Goal: Task Accomplishment & Management: Use online tool/utility

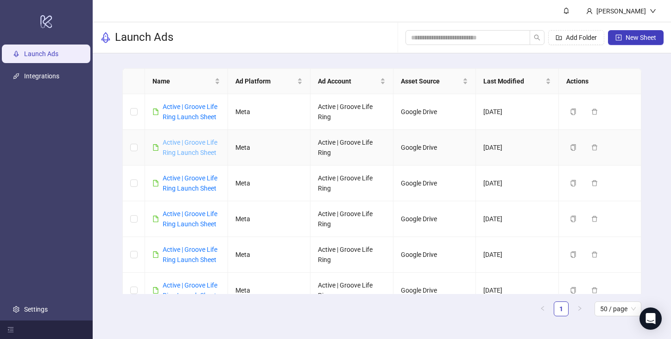
click at [200, 145] on link "Active | Groove Life Ring Launch Sheet" at bounding box center [190, 148] width 55 height 18
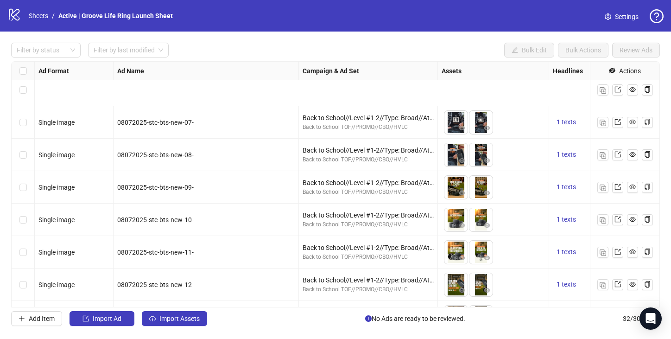
scroll to position [811, 0]
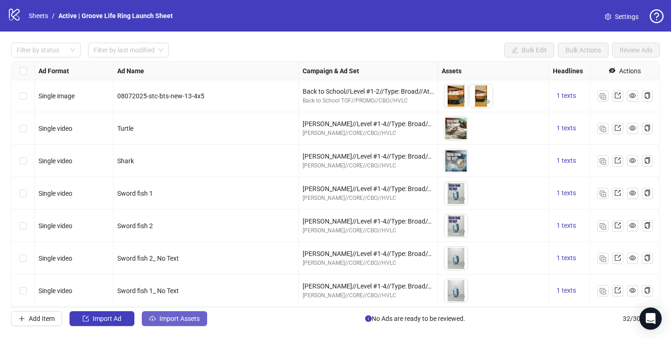
click at [184, 321] on span "Import Assets" at bounding box center [179, 318] width 40 height 7
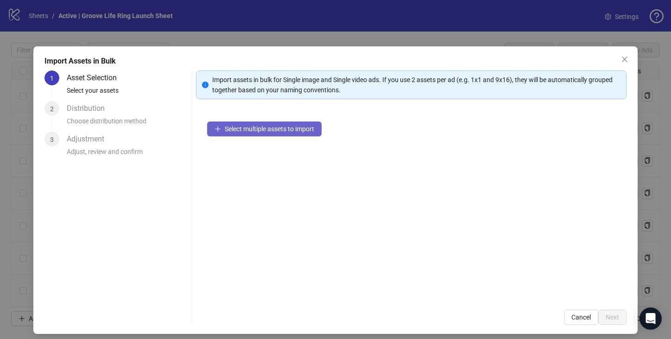
click at [235, 132] on button "Select multiple assets to import" at bounding box center [264, 128] width 114 height 15
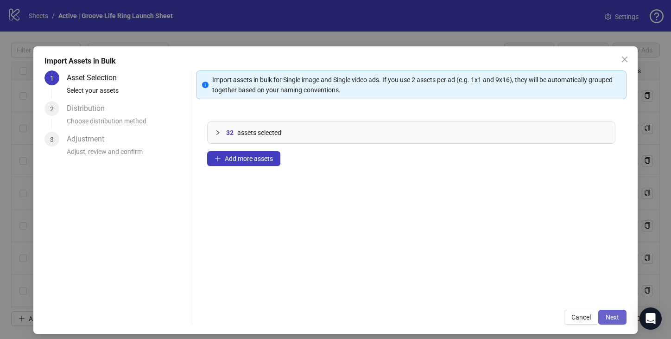
click at [616, 321] on button "Next" at bounding box center [612, 316] width 28 height 15
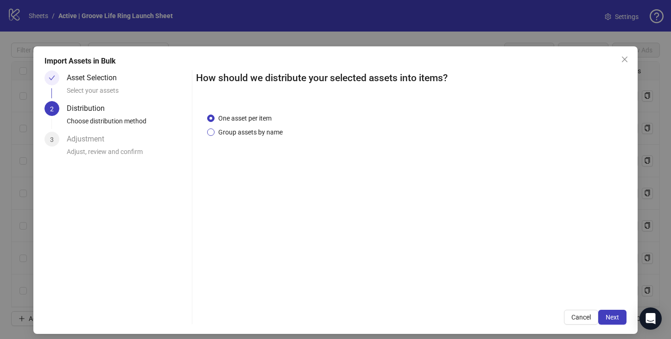
click at [272, 130] on span "Group assets by name" at bounding box center [250, 132] width 72 height 10
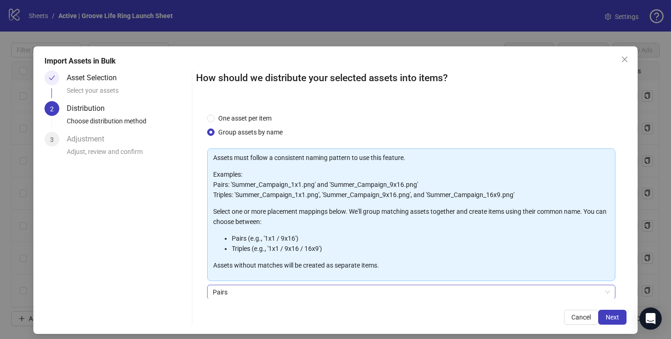
scroll to position [75, 0]
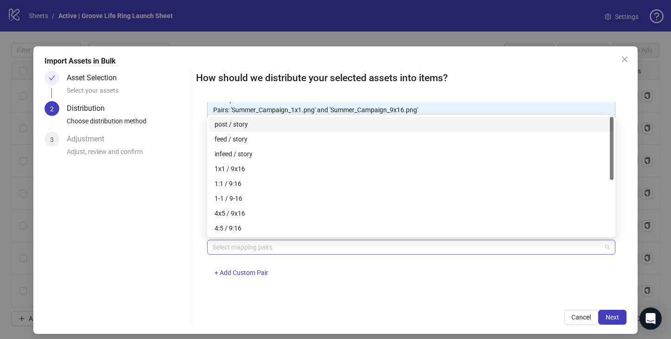
click at [268, 248] on div at bounding box center [406, 246] width 395 height 13
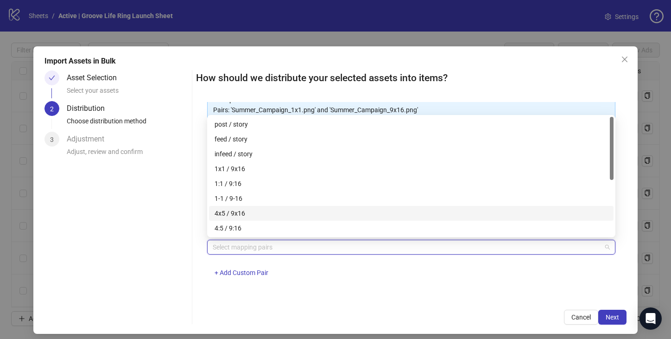
click at [266, 210] on div "4x5 / 9x16" at bounding box center [410, 213] width 393 height 10
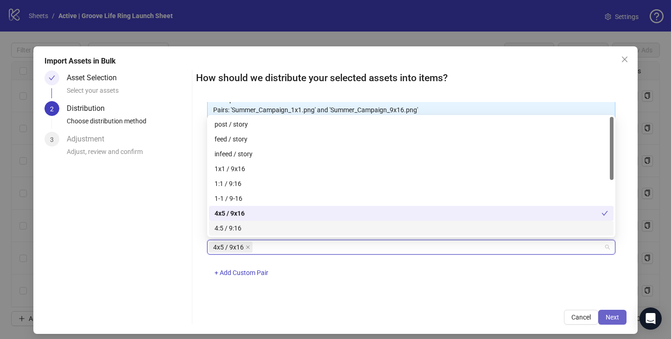
click at [611, 320] on span "Next" at bounding box center [611, 316] width 13 height 7
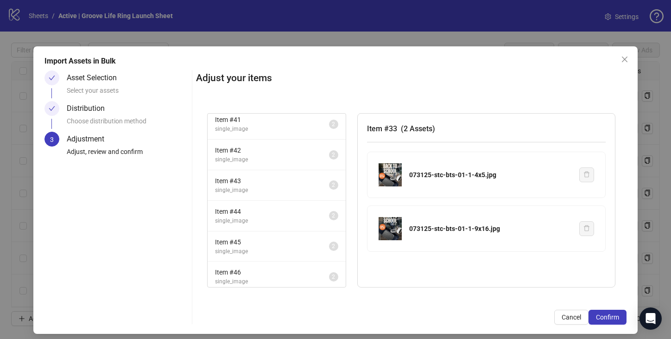
scroll to position [345, 0]
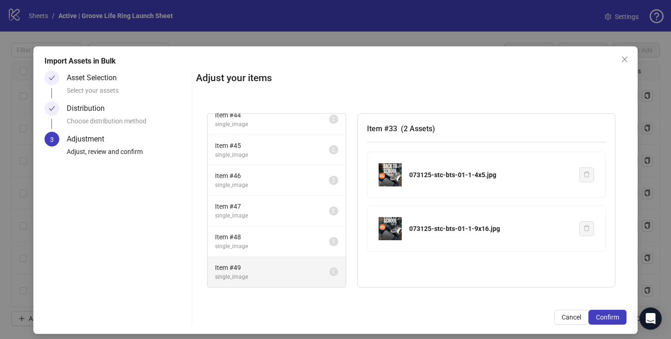
click at [289, 276] on span "single_image" at bounding box center [272, 276] width 114 height 9
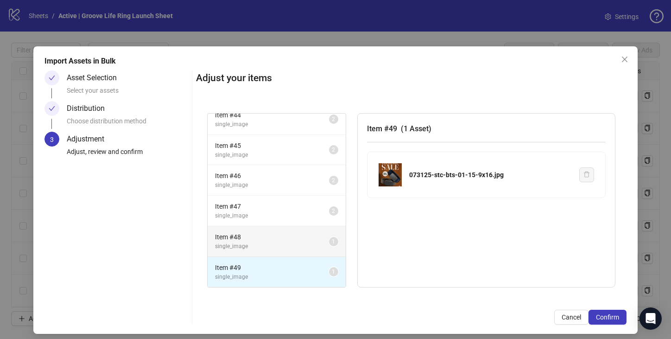
click at [288, 245] on span "single_image" at bounding box center [272, 246] width 114 height 9
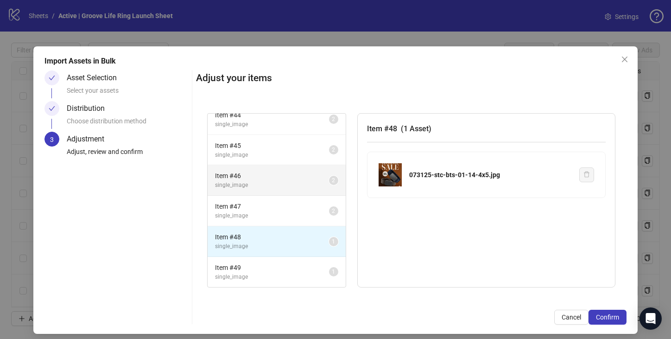
click at [279, 191] on li "Item # 46 single_image 2" at bounding box center [277, 180] width 138 height 31
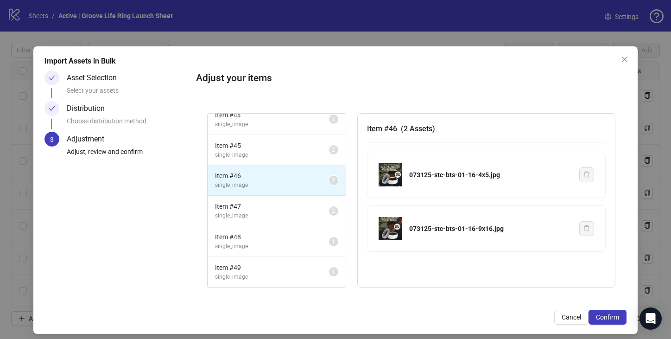
scroll to position [0, 0]
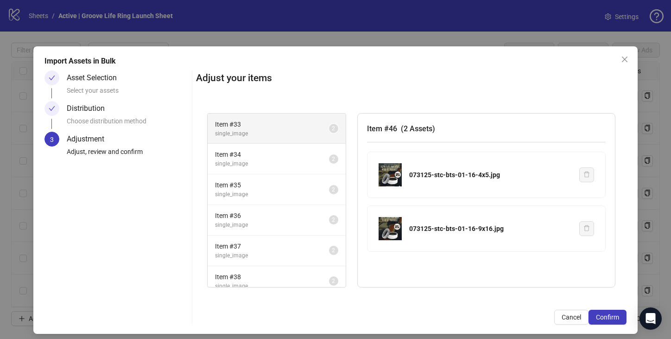
click at [270, 133] on span "single_image" at bounding box center [272, 133] width 114 height 9
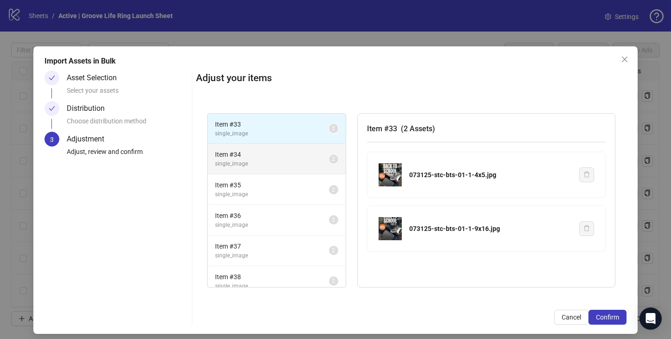
click at [270, 165] on span "single_image" at bounding box center [272, 163] width 114 height 9
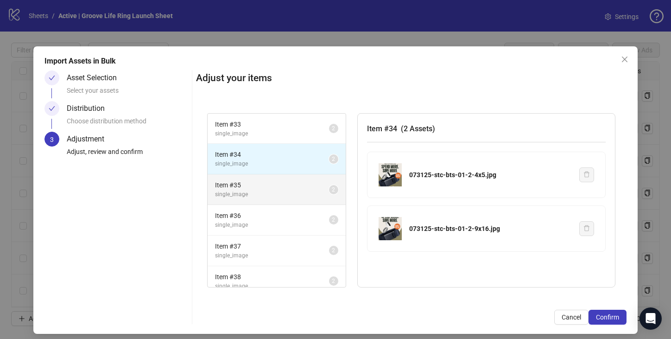
click at [271, 193] on span "single_image" at bounding box center [272, 194] width 114 height 9
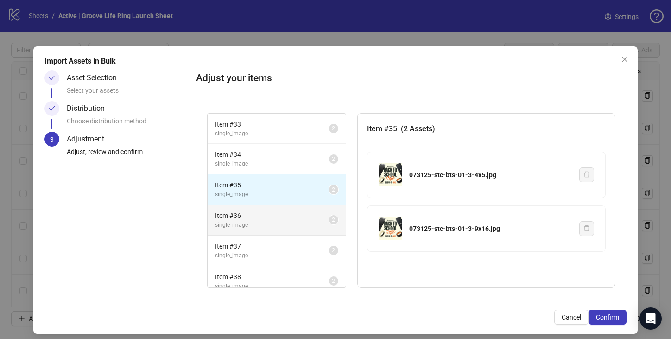
click at [273, 227] on span "single_image" at bounding box center [272, 225] width 114 height 9
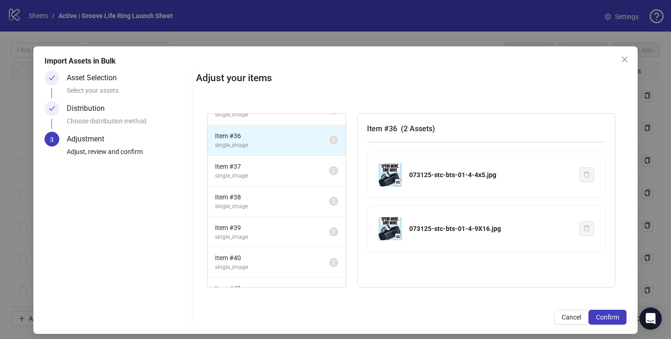
scroll to position [345, 0]
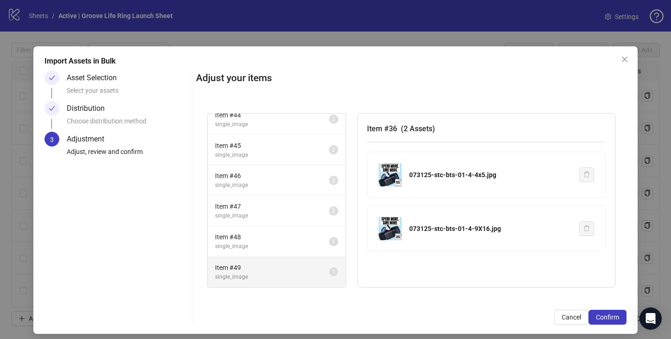
click at [274, 271] on span "Item # 49" at bounding box center [272, 267] width 114 height 10
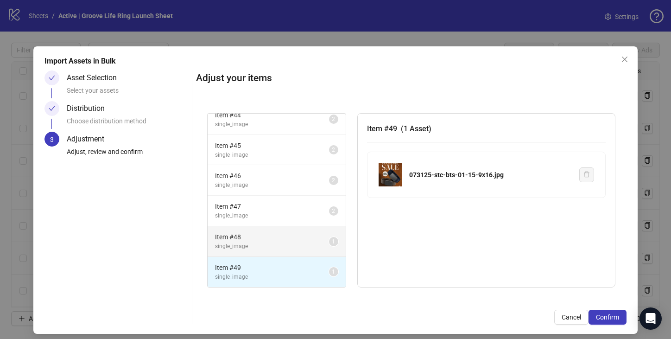
click at [274, 243] on span "single_image" at bounding box center [272, 246] width 114 height 9
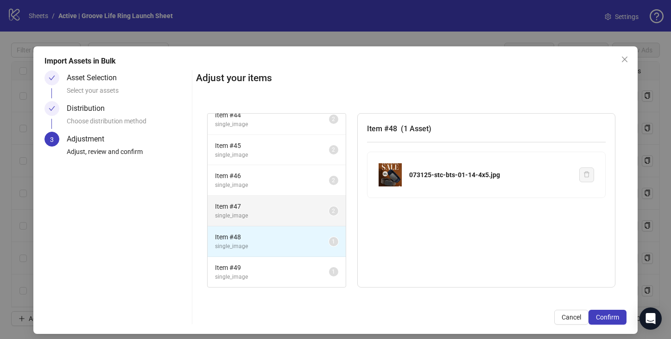
click at [274, 219] on span "single_image" at bounding box center [272, 215] width 114 height 9
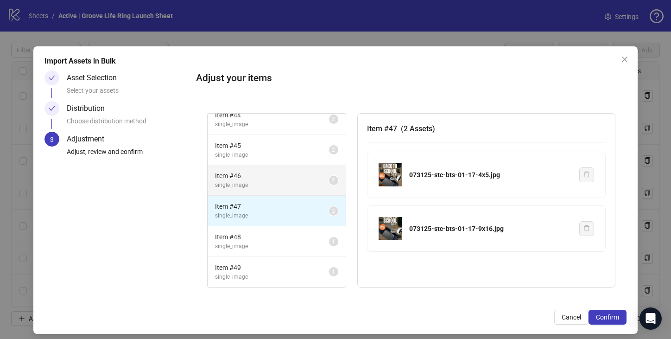
click at [273, 189] on span "single_image" at bounding box center [272, 185] width 114 height 9
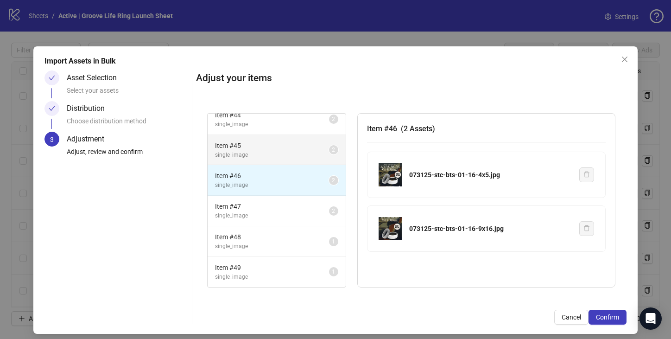
click at [265, 151] on span "single_image" at bounding box center [272, 155] width 114 height 9
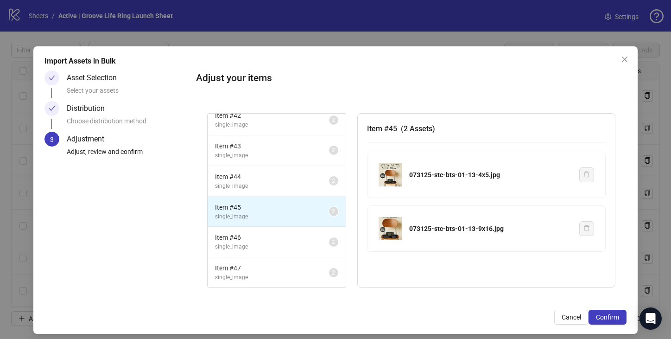
scroll to position [191, 0]
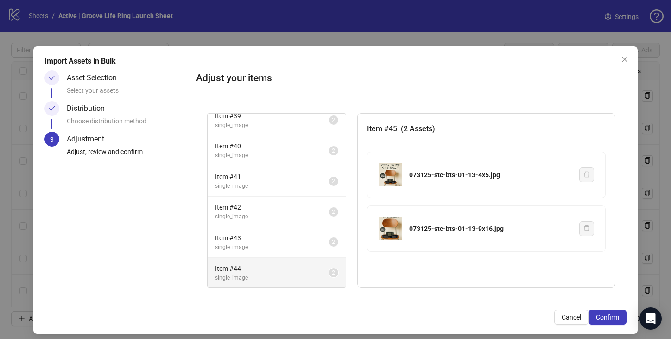
click at [259, 277] on span "single_image" at bounding box center [272, 277] width 114 height 9
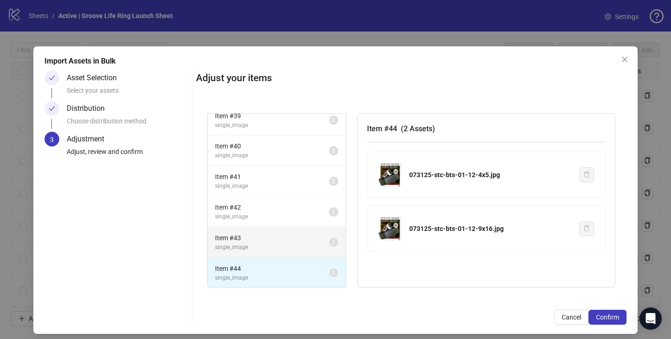
click at [259, 247] on span "single_image" at bounding box center [272, 247] width 114 height 9
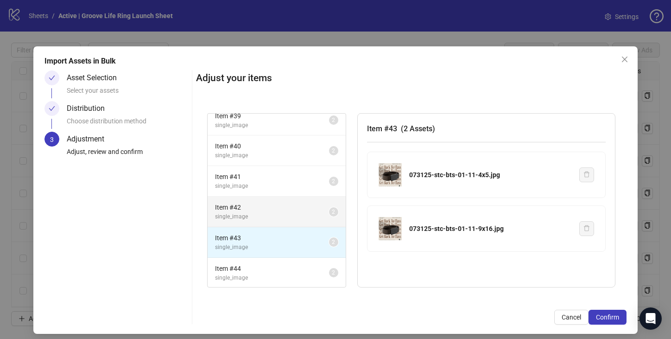
click at [259, 200] on li "Item # 42 single_image 2" at bounding box center [277, 211] width 138 height 31
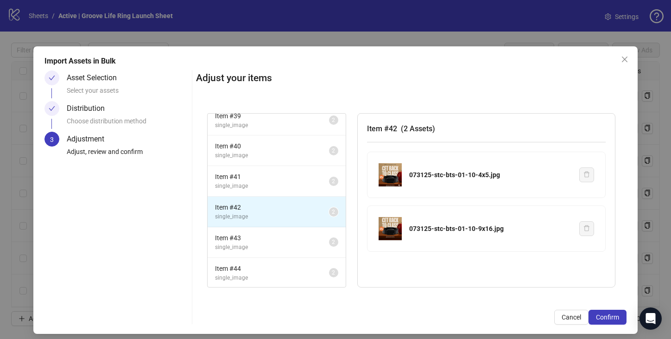
click at [611, 306] on div "Adjust your items Item # 33 single_image 2 Item # 34 single_image 2 Item # 35 s…" at bounding box center [411, 197] width 430 height 254
click at [611, 311] on button "Confirm" at bounding box center [607, 316] width 38 height 15
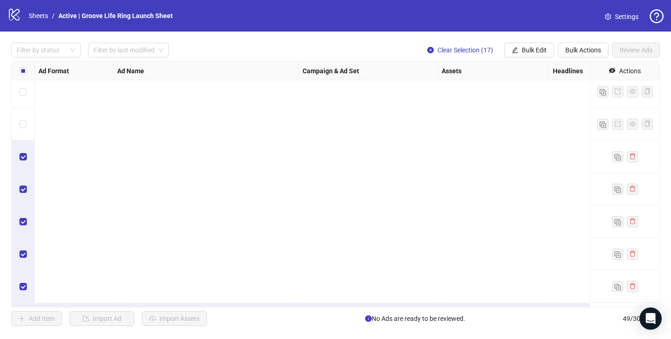
scroll to position [1362, 0]
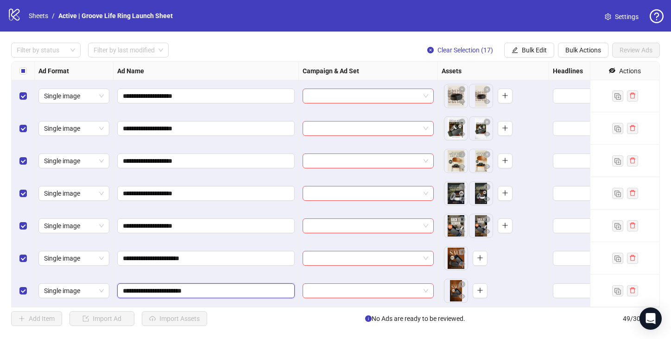
click at [207, 288] on input "**********" at bounding box center [205, 290] width 164 height 10
click at [477, 254] on icon "plus" at bounding box center [480, 257] width 6 height 6
click at [24, 66] on label "Select all rows" at bounding box center [22, 71] width 7 height 10
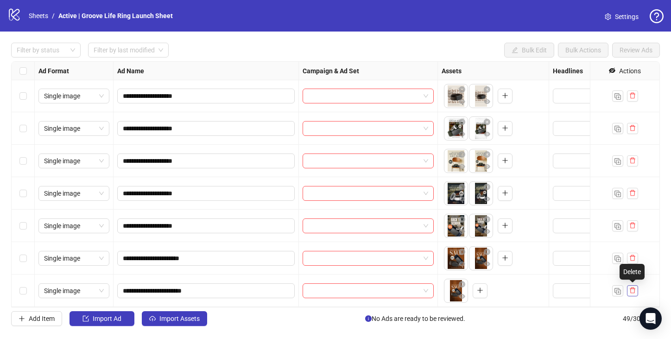
click at [634, 288] on icon "delete" at bounding box center [632, 290] width 6 height 6
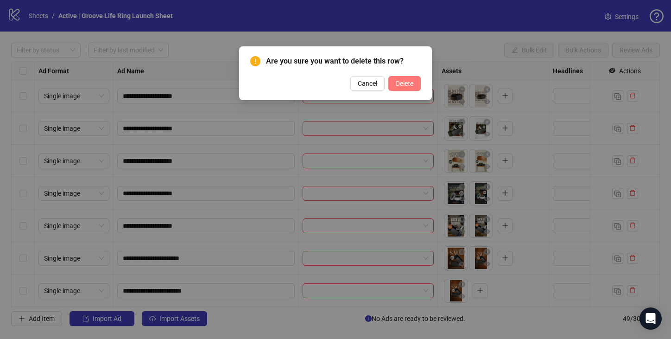
click at [396, 80] on span "Delete" at bounding box center [405, 83] width 18 height 7
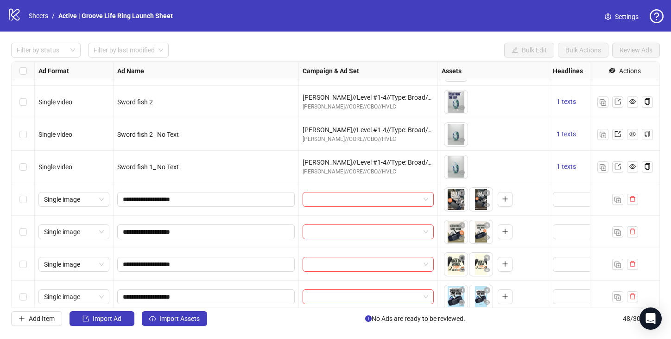
scroll to position [921, 0]
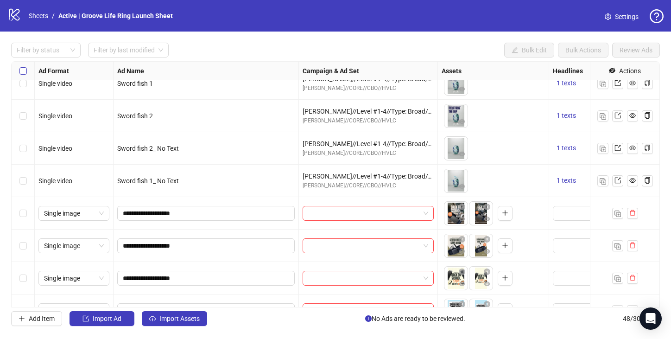
click at [20, 66] on label "Select all rows" at bounding box center [22, 71] width 7 height 10
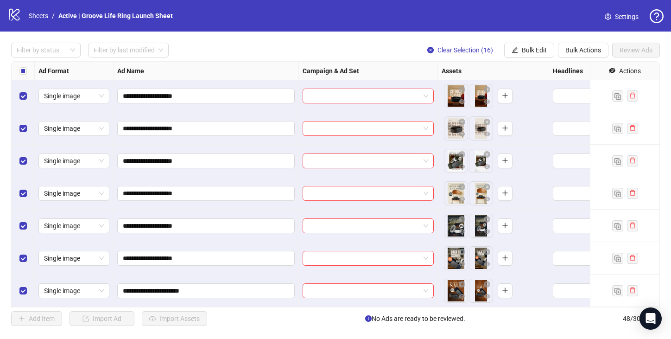
scroll to position [1027, 0]
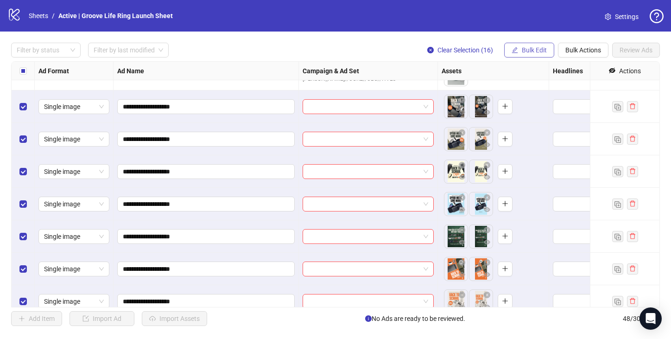
click at [523, 54] on button "Bulk Edit" at bounding box center [529, 50] width 50 height 15
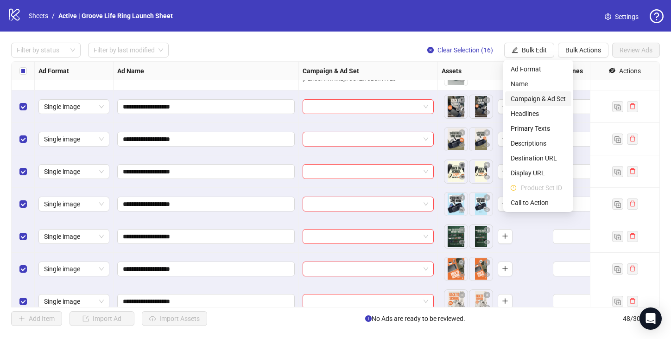
click at [546, 101] on span "Campaign & Ad Set" at bounding box center [537, 99] width 55 height 10
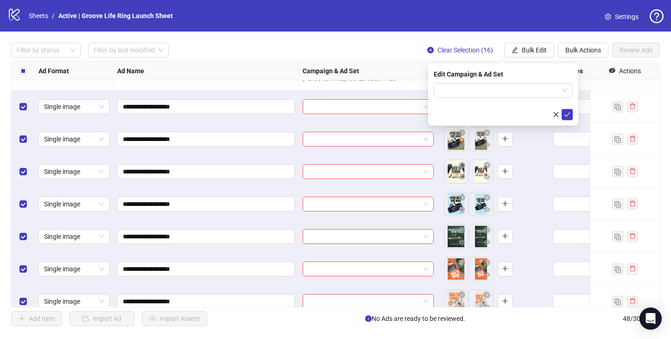
click at [497, 81] on div "Edit Campaign & Ad Set" at bounding box center [503, 94] width 150 height 62
click at [494, 91] on input "search" at bounding box center [499, 90] width 120 height 14
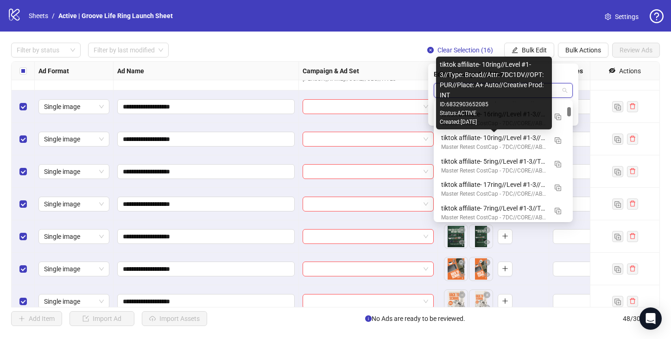
scroll to position [260, 0]
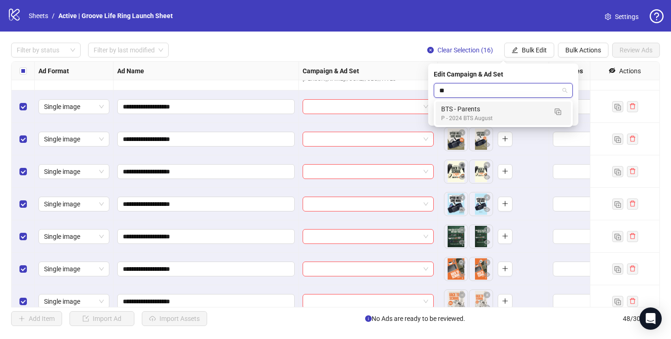
type input "*"
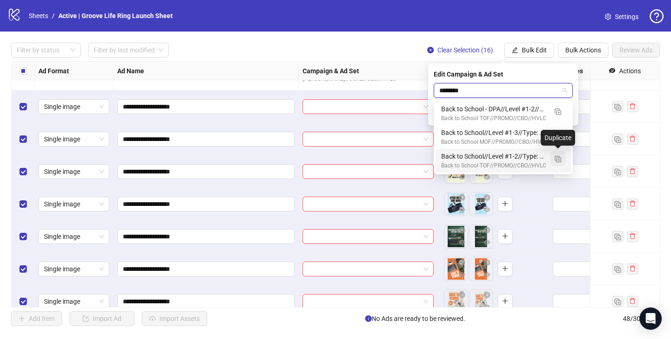
click at [559, 158] on img "button" at bounding box center [557, 159] width 6 height 6
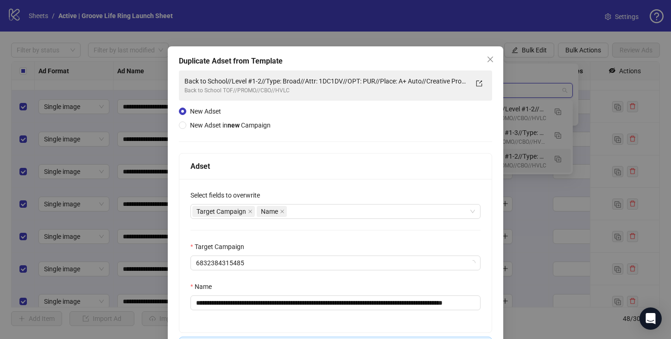
type input "*******"
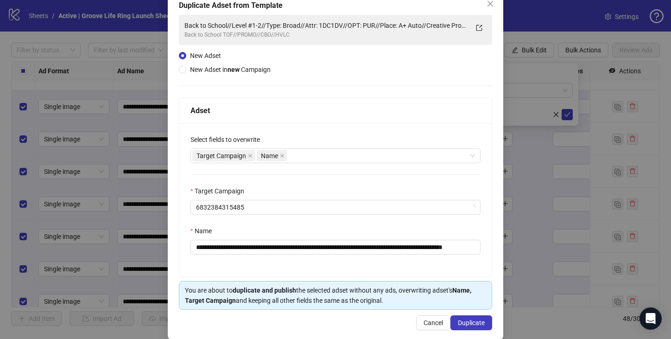
scroll to position [68, 0]
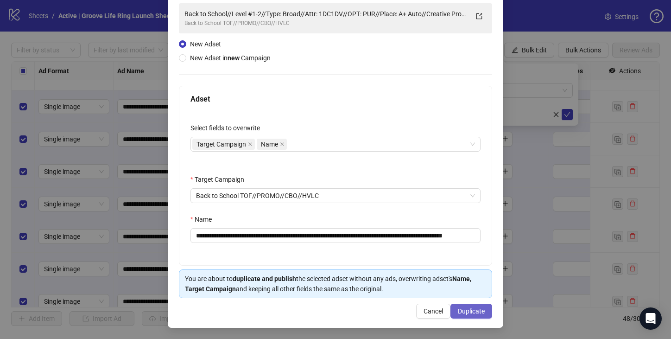
click at [469, 312] on span "Duplicate" at bounding box center [471, 310] width 27 height 7
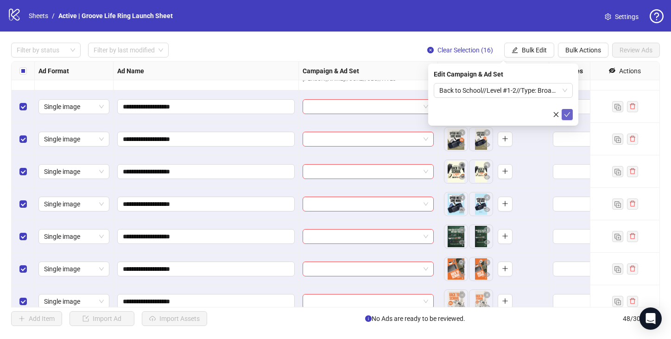
click at [564, 117] on icon "check" at bounding box center [567, 114] width 6 height 6
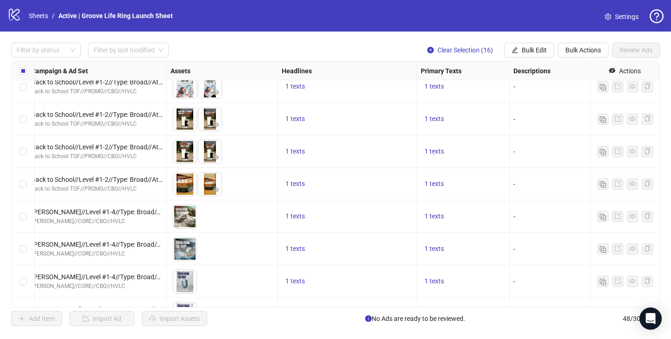
scroll to position [708, 271]
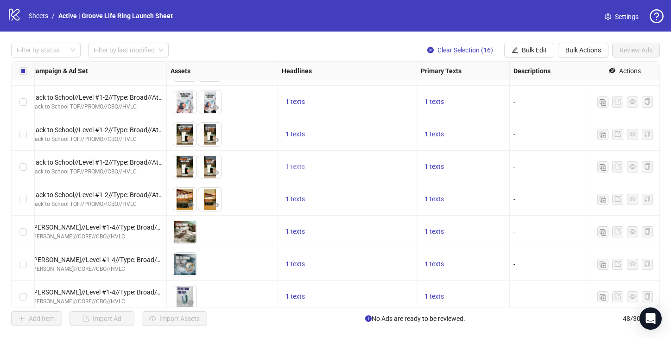
click at [296, 168] on span "1 texts" at bounding box center [294, 166] width 19 height 7
drag, startPoint x: 353, startPoint y: 158, endPoint x: 428, endPoint y: 158, distance: 74.1
click at [428, 158] on div "Score Up To 40% OFF! 🚨" at bounding box center [389, 159] width 116 height 15
copy div "Score Up To 40% OFF! 🚨"
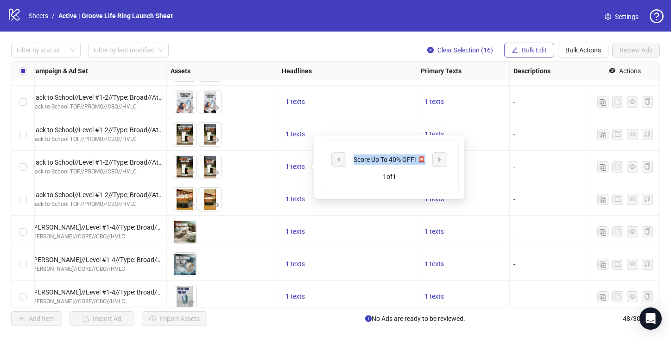
click at [529, 52] on span "Bulk Edit" at bounding box center [534, 49] width 25 height 7
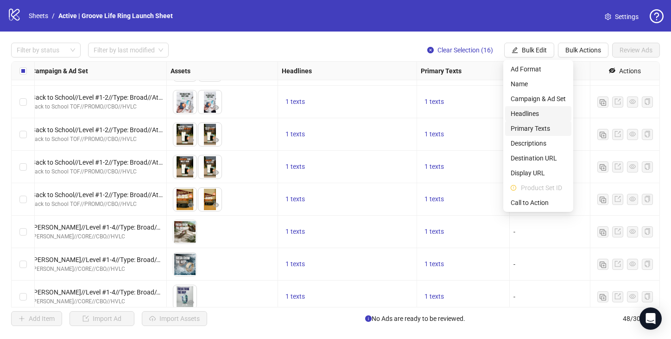
click at [530, 120] on li "Headlines" at bounding box center [538, 113] width 66 height 15
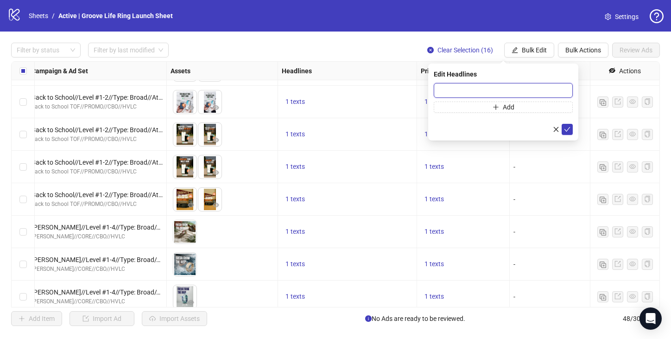
click at [482, 92] on input "text" at bounding box center [503, 90] width 139 height 15
paste input "**********"
type input "**********"
click at [565, 128] on icon "check" at bounding box center [567, 129] width 6 height 6
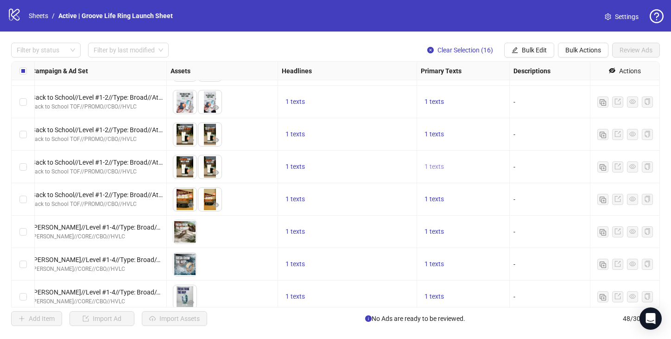
click at [437, 165] on span "1 texts" at bounding box center [433, 166] width 19 height 7
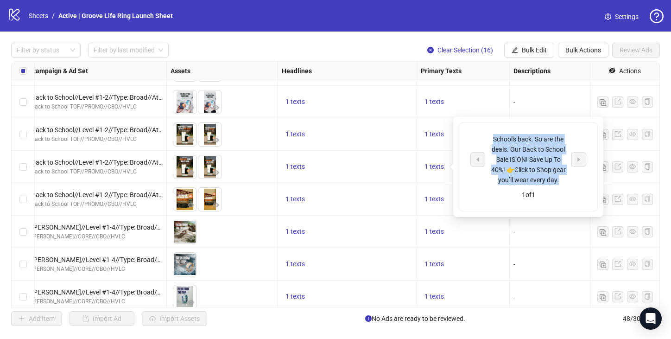
drag, startPoint x: 493, startPoint y: 139, endPoint x: 568, endPoint y: 180, distance: 85.8
click at [568, 180] on div "School's back. So are the deals. Our Back to School Sale IS ON! Save Up To 40%!…" at bounding box center [528, 159] width 116 height 51
copy div "School's back. So are the deals. Our Back to School Sale IS ON! Save Up To 40%!…"
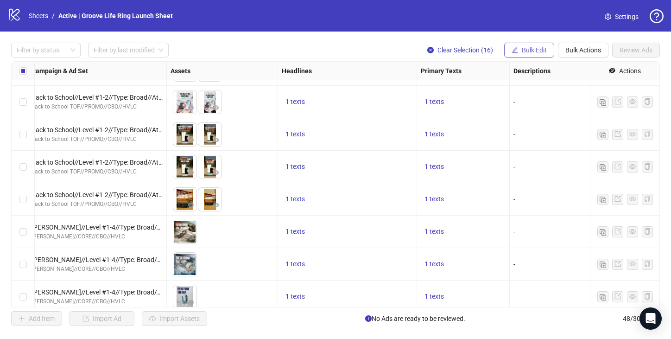
click at [524, 55] on button "Bulk Edit" at bounding box center [529, 50] width 50 height 15
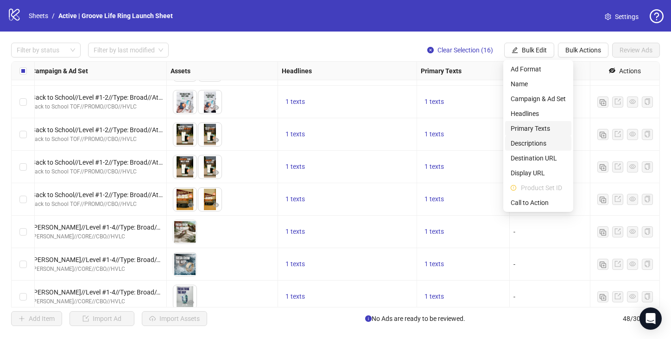
click at [542, 131] on span "Primary Texts" at bounding box center [537, 128] width 55 height 10
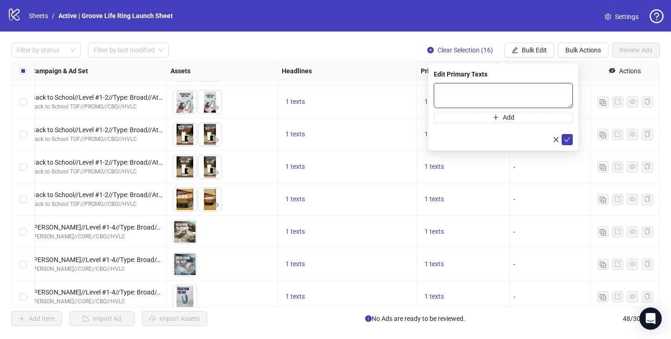
click at [472, 95] on textarea at bounding box center [503, 95] width 139 height 25
paste textarea "**********"
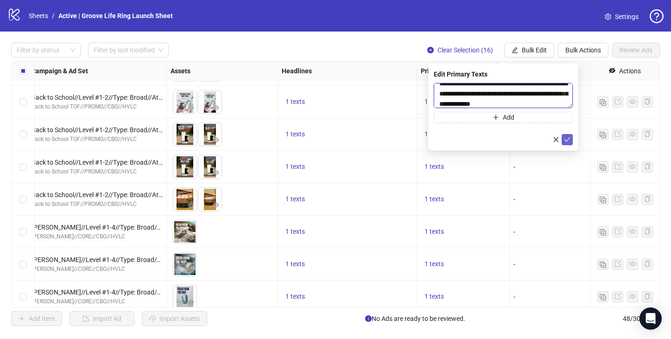
type textarea "**********"
click at [570, 139] on icon "check" at bounding box center [567, 139] width 6 height 6
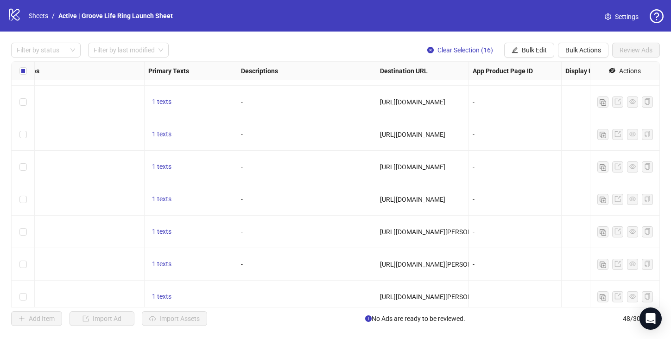
scroll to position [708, 643]
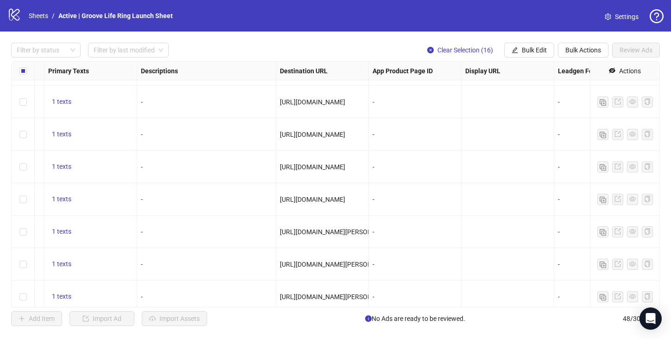
click at [301, 166] on span "[URL][DOMAIN_NAME]" at bounding box center [312, 166] width 65 height 7
drag, startPoint x: 279, startPoint y: 166, endPoint x: 388, endPoint y: 166, distance: 109.3
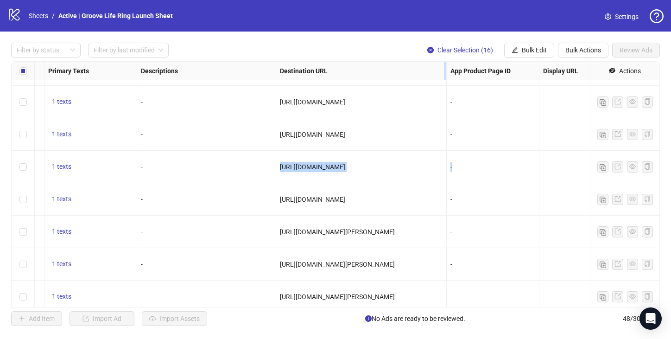
drag, startPoint x: 367, startPoint y: 74, endPoint x: 479, endPoint y: 78, distance: 112.2
click at [446, 78] on div "Resize Destination URL column" at bounding box center [445, 71] width 2 height 18
click at [345, 198] on span "[URL][DOMAIN_NAME]" at bounding box center [312, 198] width 65 height 7
drag, startPoint x: 441, startPoint y: 166, endPoint x: 278, endPoint y: 164, distance: 162.6
click at [278, 164] on div "[URL][DOMAIN_NAME]" at bounding box center [378, 167] width 205 height 32
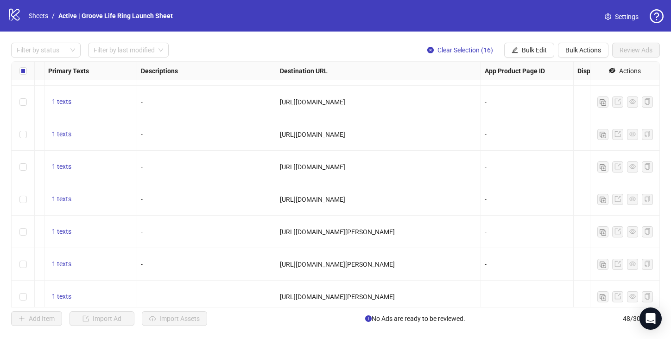
copy span "[URL][DOMAIN_NAME]"
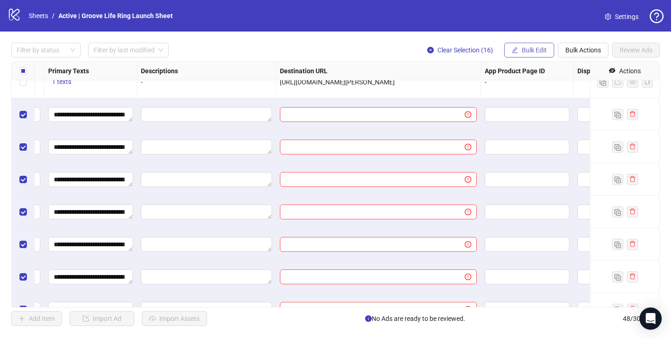
click at [537, 49] on span "Bulk Edit" at bounding box center [534, 49] width 25 height 7
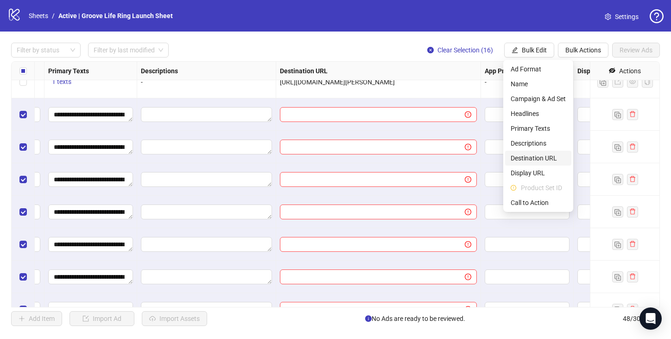
click at [547, 159] on span "Destination URL" at bounding box center [537, 158] width 55 height 10
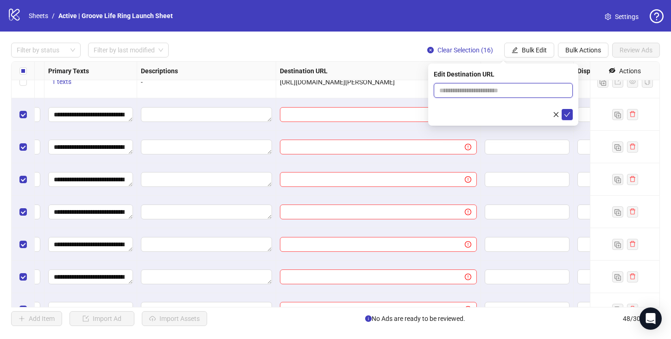
click at [463, 91] on input "text" at bounding box center [499, 90] width 120 height 10
paste input "**********"
type input "**********"
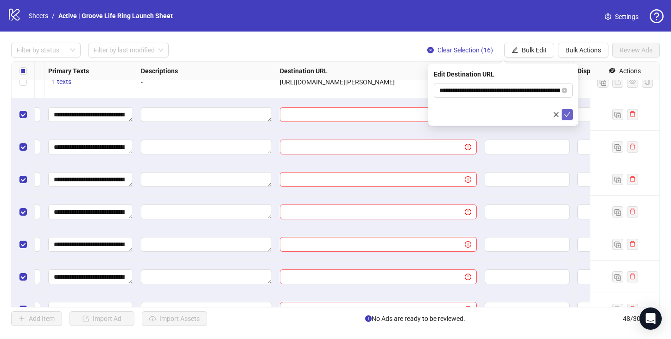
click at [565, 112] on icon "check" at bounding box center [567, 114] width 6 height 6
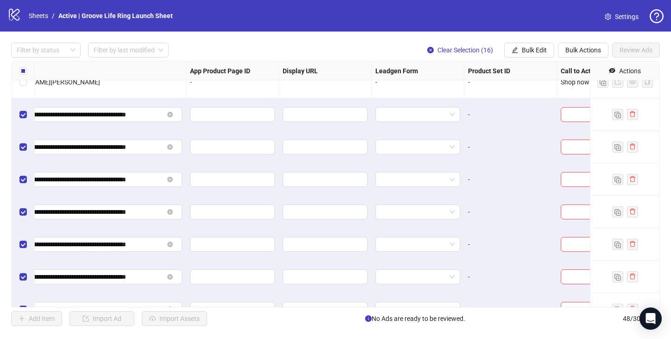
scroll to position [1020, 979]
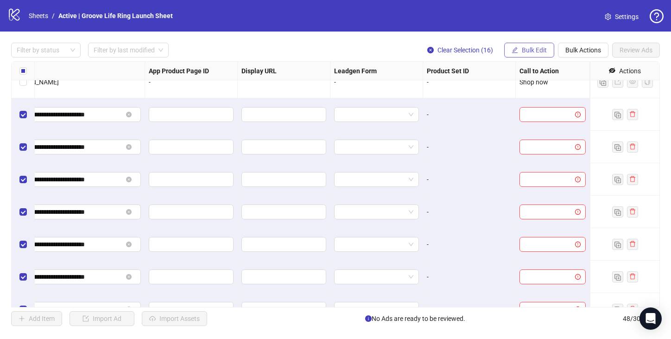
click at [528, 56] on button "Bulk Edit" at bounding box center [529, 50] width 50 height 15
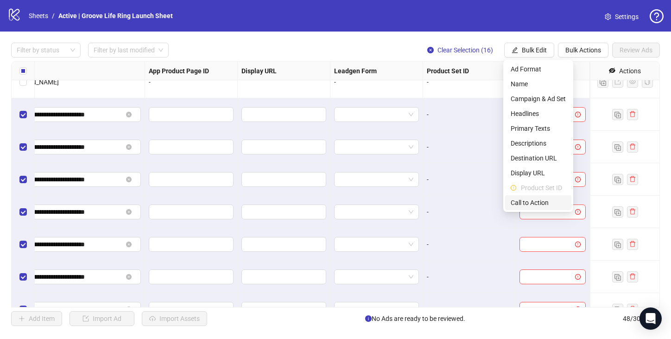
click at [536, 206] on span "Call to Action" at bounding box center [537, 202] width 55 height 10
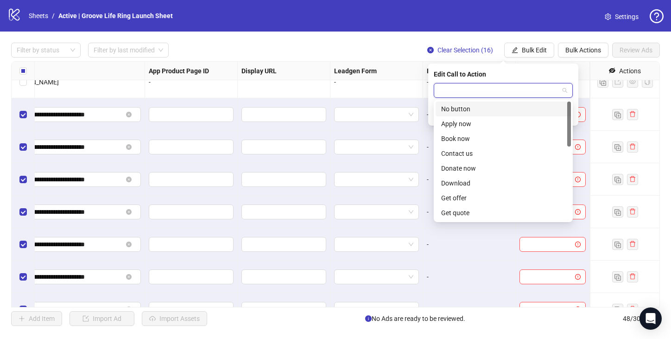
click at [489, 94] on input "search" at bounding box center [499, 90] width 120 height 14
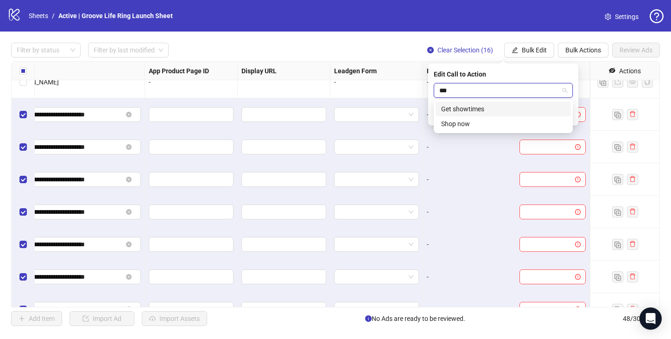
type input "****"
click at [470, 106] on div "Shop now" at bounding box center [503, 109] width 124 height 10
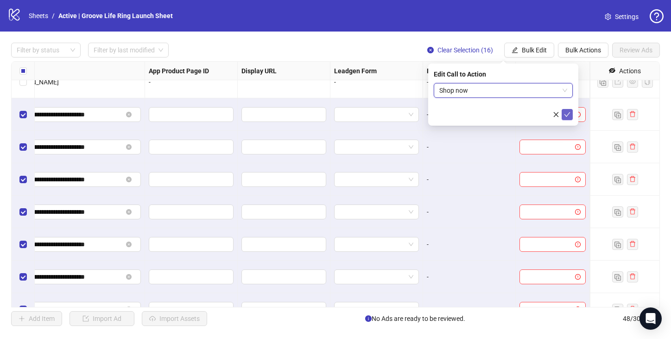
click at [569, 115] on icon "check" at bounding box center [567, 114] width 6 height 6
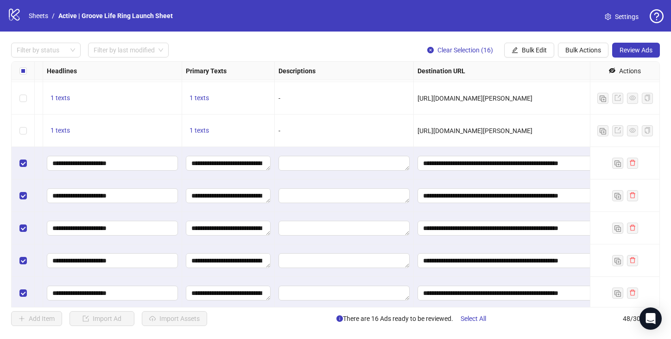
scroll to position [971, 906]
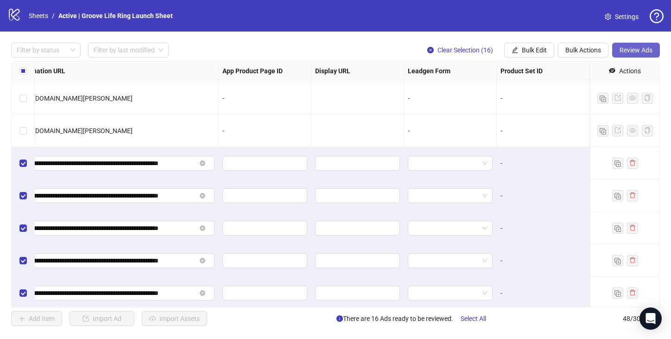
click at [629, 44] on button "Review Ads" at bounding box center [636, 50] width 48 height 15
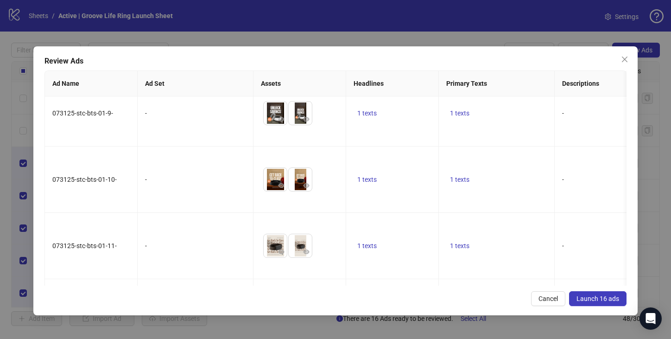
scroll to position [708, 0]
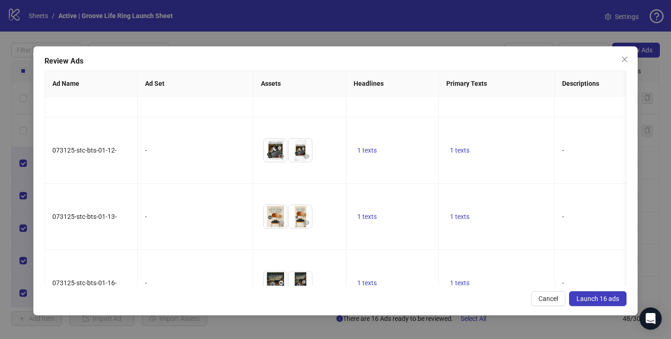
click at [600, 302] on button "Launch 16 ads" at bounding box center [597, 298] width 57 height 15
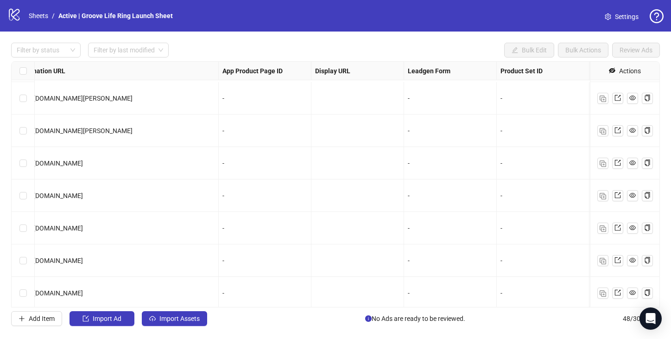
scroll to position [1330, 906]
